Goal: Information Seeking & Learning: Check status

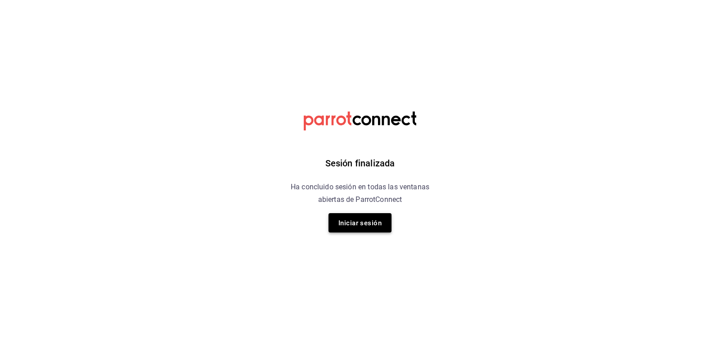
click at [343, 225] on font "Iniciar sesión" at bounding box center [359, 223] width 43 height 8
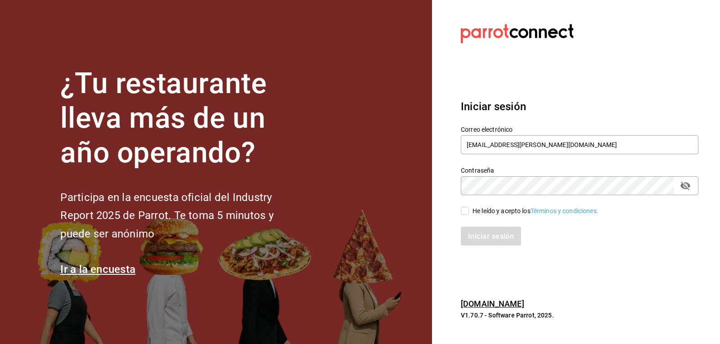
click at [468, 211] on label "He leído y acepto los Términos y condiciones." at bounding box center [530, 210] width 138 height 9
click at [468, 211] on input "He leído y acepto los Términos y condiciones." at bounding box center [465, 211] width 8 height 8
checkbox input "true"
click at [485, 237] on font "Iniciar sesión" at bounding box center [491, 236] width 46 height 9
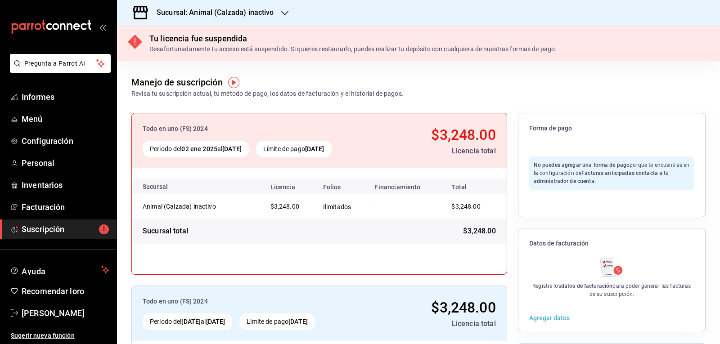
click at [283, 13] on icon "button" at bounding box center [284, 12] width 7 height 7
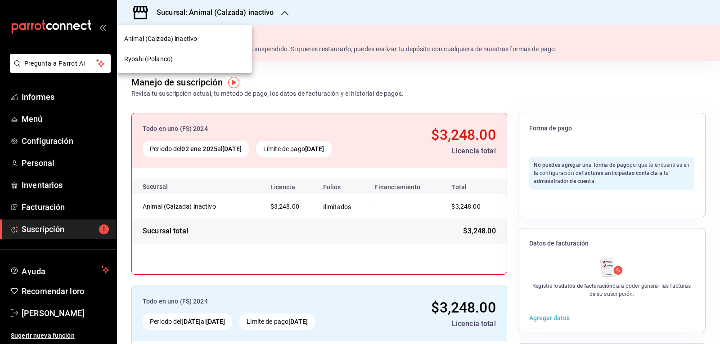
click at [152, 61] on font "Ryoshi (Polanco)" at bounding box center [148, 58] width 49 height 7
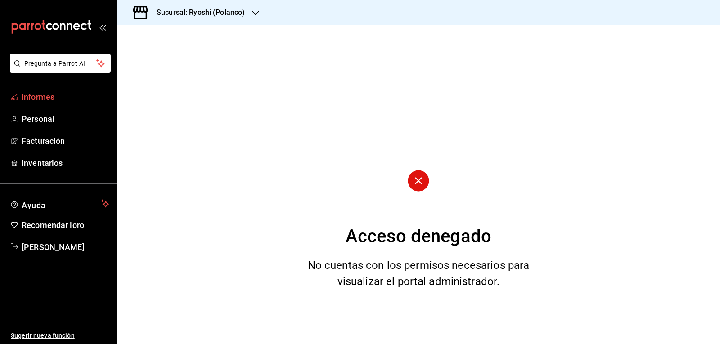
click at [29, 99] on font "Informes" at bounding box center [38, 96] width 33 height 9
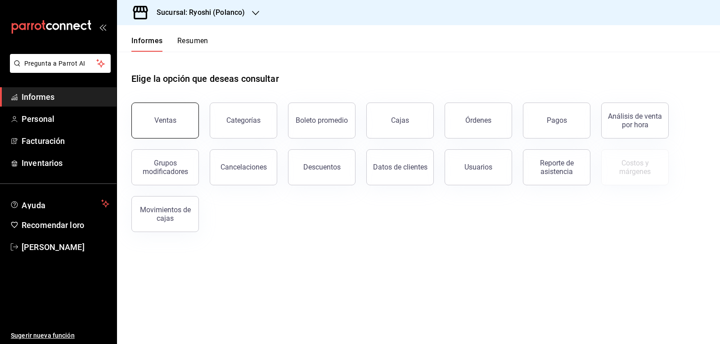
click at [169, 122] on font "Ventas" at bounding box center [165, 120] width 22 height 9
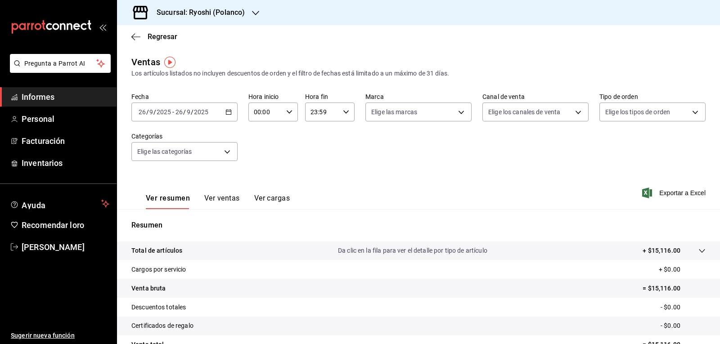
click at [287, 108] on div "00:00 Hora inicio" at bounding box center [272, 112] width 49 height 19
click at [261, 155] on font "05" at bounding box center [259, 152] width 7 height 7
type input "05:00"
click at [286, 138] on font "00" at bounding box center [283, 134] width 7 height 7
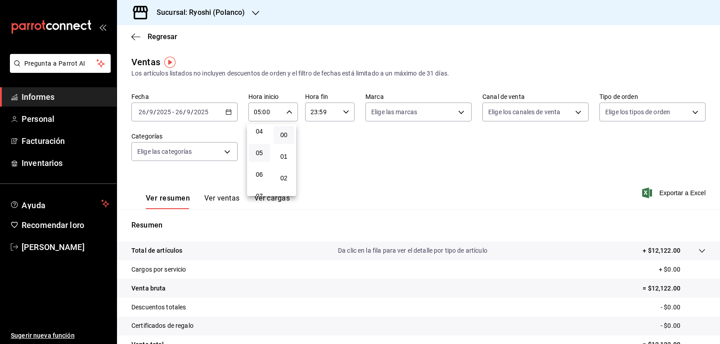
click at [345, 111] on div at bounding box center [360, 172] width 720 height 344
click at [343, 111] on icon "button" at bounding box center [346, 112] width 6 height 6
click at [317, 159] on font "05" at bounding box center [314, 156] width 7 height 7
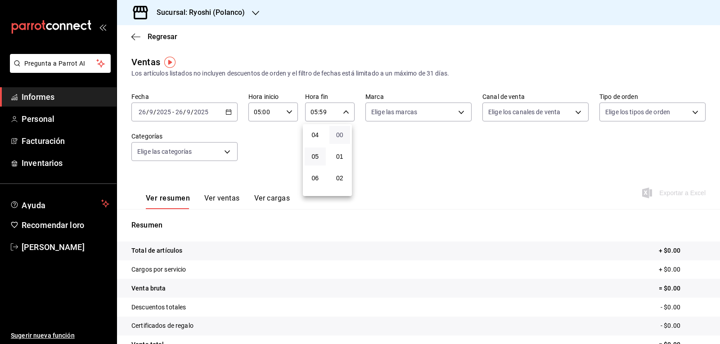
click at [343, 133] on span "00" at bounding box center [340, 134] width 10 height 7
type input "05:00"
click at [229, 114] on div at bounding box center [360, 172] width 720 height 344
click at [228, 114] on icon "button" at bounding box center [228, 112] width 6 height 6
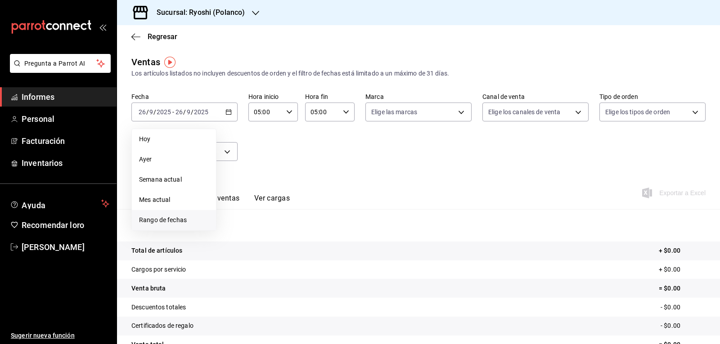
click at [147, 220] on font "Rango de fechas" at bounding box center [163, 219] width 48 height 7
click at [284, 233] on font "25" at bounding box center [283, 231] width 6 height 6
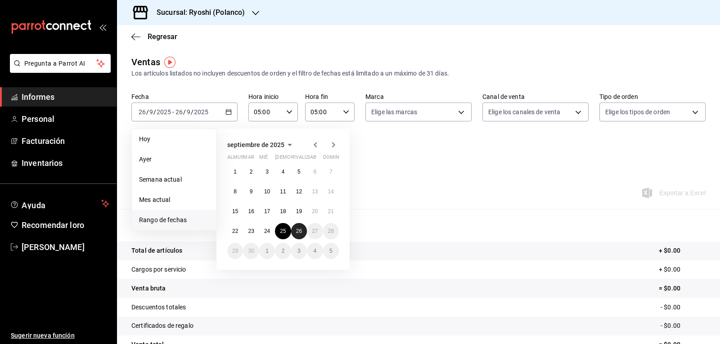
click at [297, 232] on font "26" at bounding box center [299, 231] width 6 height 6
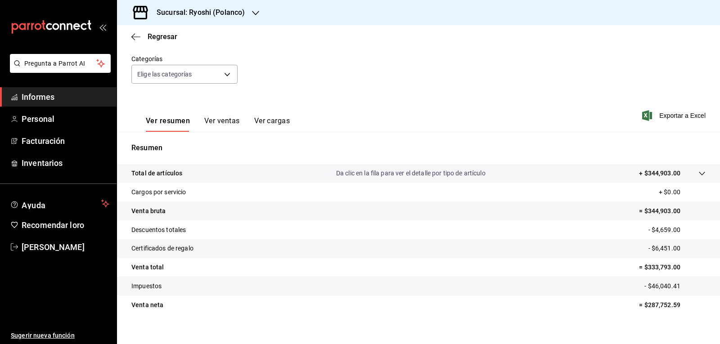
scroll to position [87, 0]
